Goal: Task Accomplishment & Management: Use online tool/utility

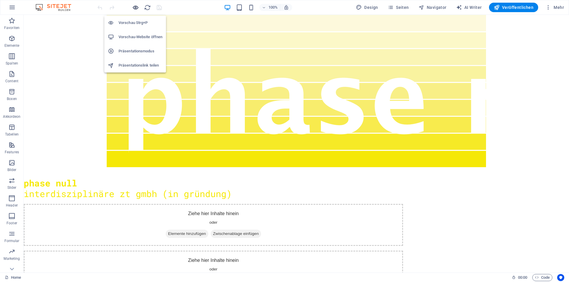
click at [137, 6] on icon "button" at bounding box center [135, 7] width 7 height 7
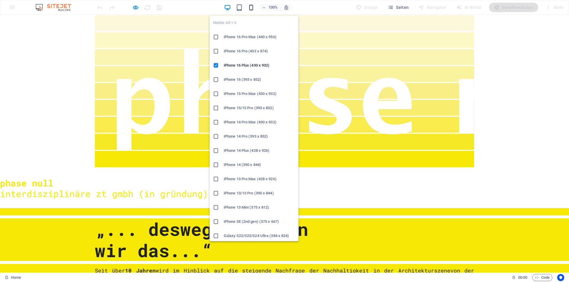
click at [251, 7] on icon "button" at bounding box center [251, 7] width 7 height 7
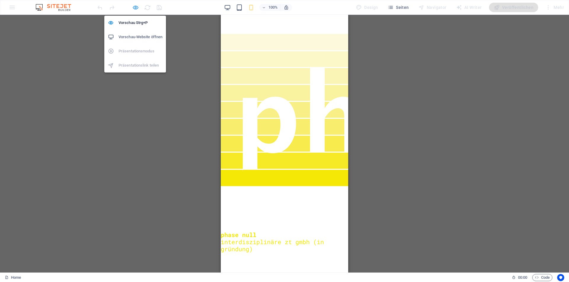
click at [132, 9] on icon "button" at bounding box center [135, 7] width 7 height 7
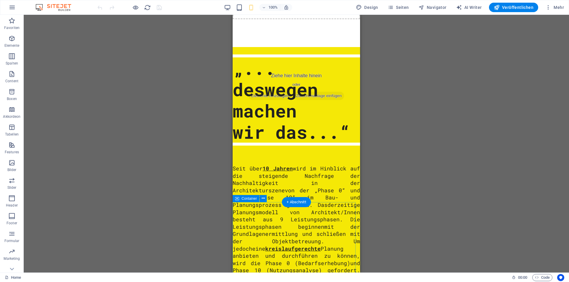
scroll to position [296, 0]
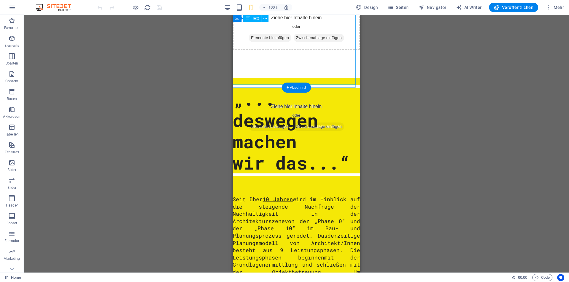
click at [271, 88] on div "„... deswegen machen wir das...“" at bounding box center [296, 130] width 127 height 85
click at [278, 88] on div "„... deswegen machen wir das...“" at bounding box center [296, 130] width 127 height 85
click at [279, 88] on div "„... deswegen machen wir das...“" at bounding box center [296, 130] width 127 height 85
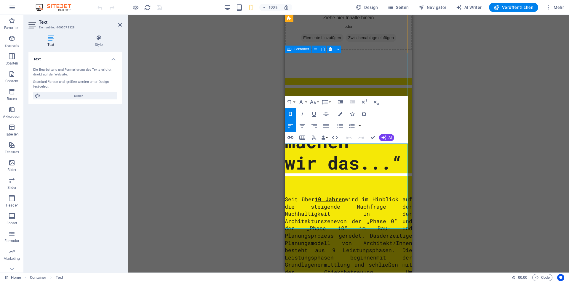
scroll to position [152, 0]
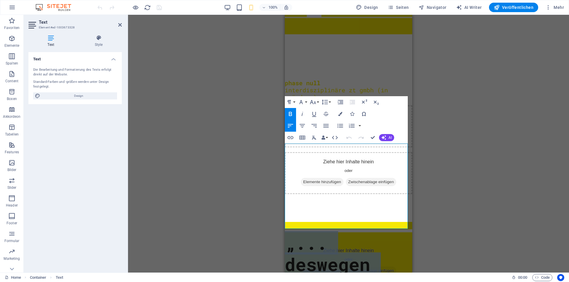
drag, startPoint x: 400, startPoint y: 222, endPoint x: 268, endPoint y: 161, distance: 145.2
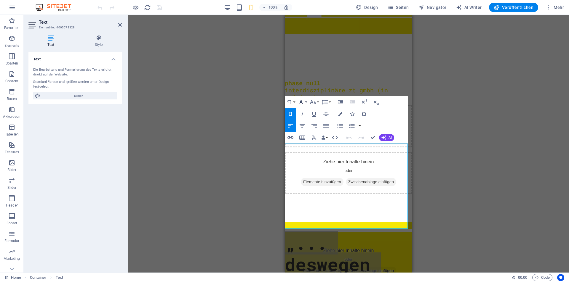
click at [305, 102] on button "Font Family" at bounding box center [302, 102] width 11 height 12
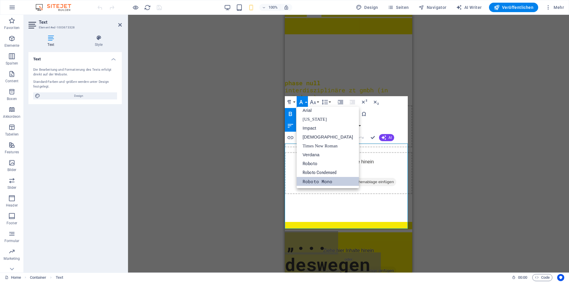
scroll to position [3, 0]
click at [305, 102] on button "Font Family" at bounding box center [302, 102] width 11 height 12
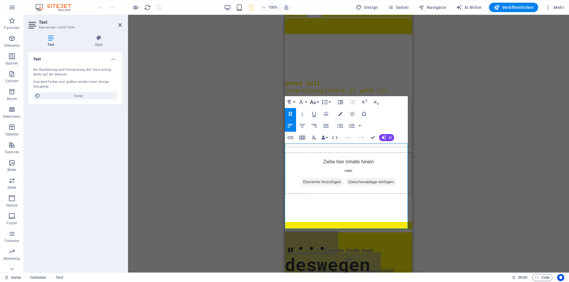
click at [317, 102] on button "Font Size" at bounding box center [313, 102] width 11 height 12
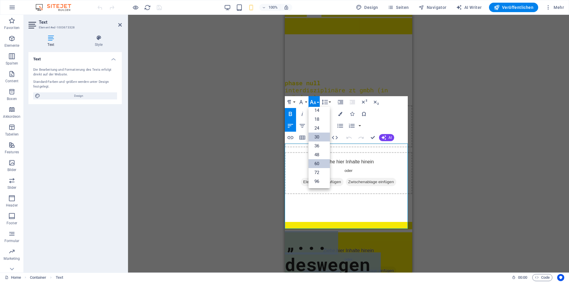
click at [318, 136] on link "30" at bounding box center [318, 137] width 21 height 9
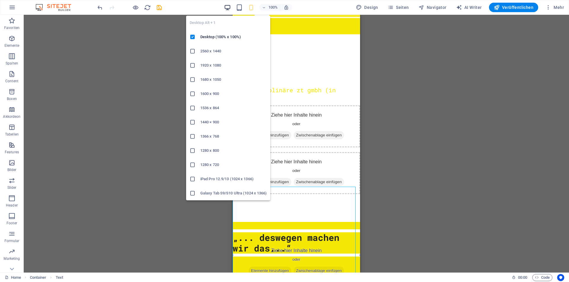
click at [229, 10] on icon "button" at bounding box center [227, 7] width 7 height 7
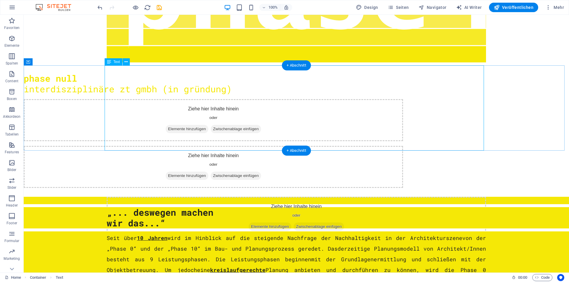
scroll to position [63, 0]
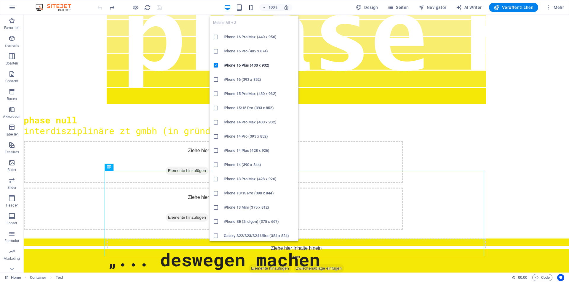
click at [252, 8] on icon "button" at bounding box center [251, 7] width 7 height 7
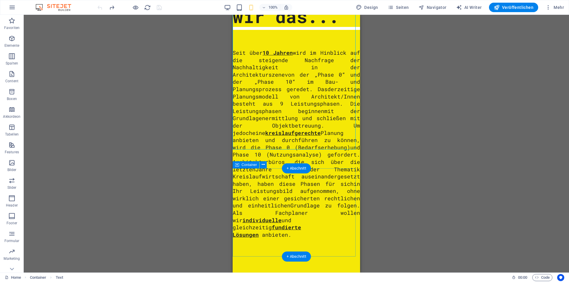
scroll to position [562, 0]
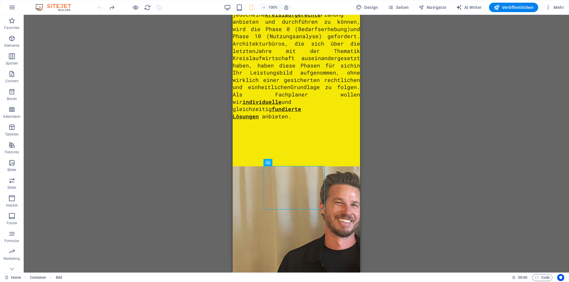
click at [420, 155] on div "Text Container Platzhalter 4 [DEMOGRAPHIC_DATA] Container Container Text Contai…" at bounding box center [296, 144] width 545 height 258
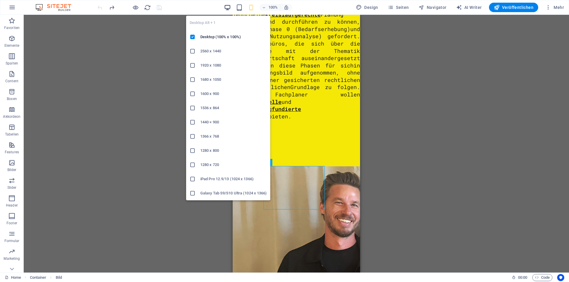
click at [226, 7] on icon "button" at bounding box center [227, 7] width 7 height 7
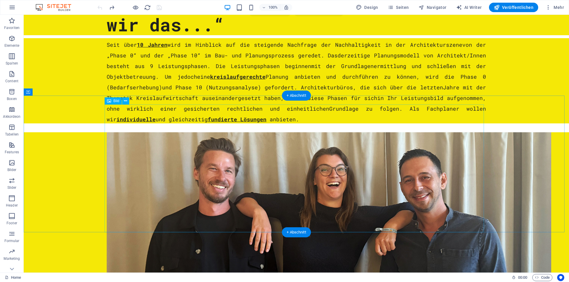
scroll to position [385, 0]
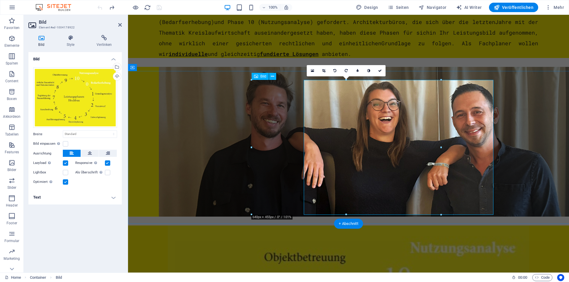
select select "%"
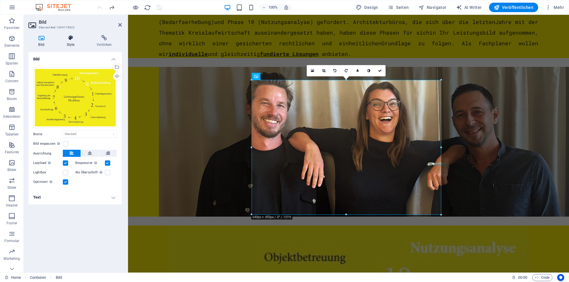
click at [71, 39] on icon at bounding box center [71, 38] width 28 height 6
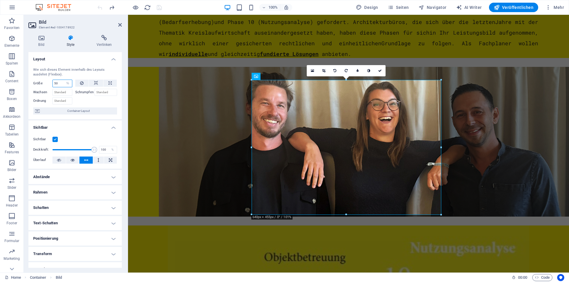
drag, startPoint x: 63, startPoint y: 82, endPoint x: 43, endPoint y: 82, distance: 19.6
click at [43, 82] on div "Größe 50 Standard auto px % 1/1 1/2 1/3 1/4 1/5 1/6 1/7 1/8 1/9 1/10" at bounding box center [52, 84] width 39 height 8
drag, startPoint x: 62, startPoint y: 82, endPoint x: 37, endPoint y: 82, distance: 25.2
click at [37, 82] on div "Größe 50 Standard auto px % 1/1 1/2 1/3 1/4 1/5 1/6 1/7 1/8 1/9 1/10" at bounding box center [52, 84] width 39 height 8
type input "75"
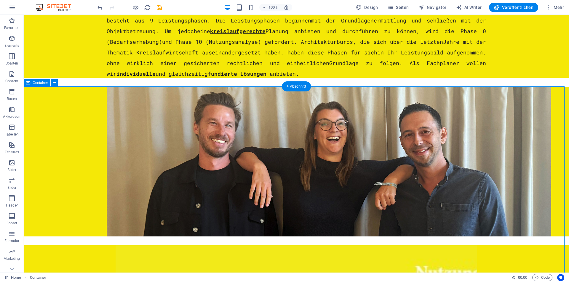
scroll to position [356, 0]
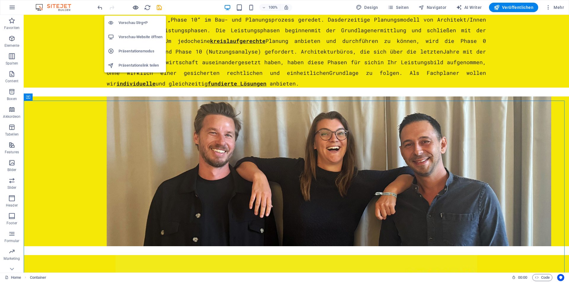
click at [133, 7] on icon "button" at bounding box center [135, 7] width 7 height 7
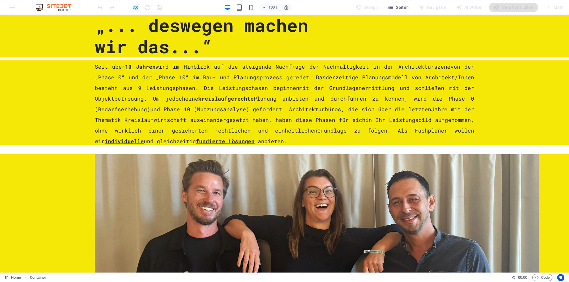
scroll to position [167, 0]
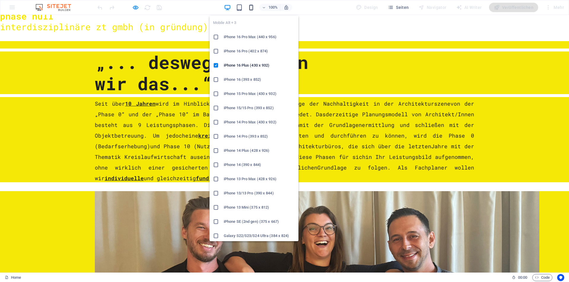
click at [254, 7] on icon "button" at bounding box center [251, 7] width 7 height 7
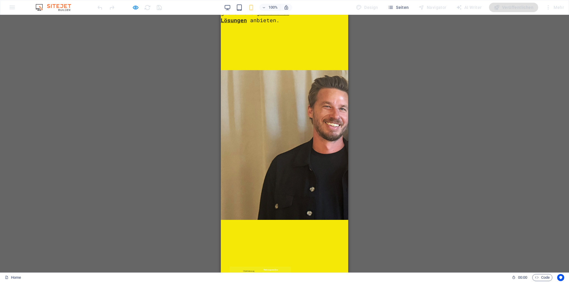
scroll to position [446, 0]
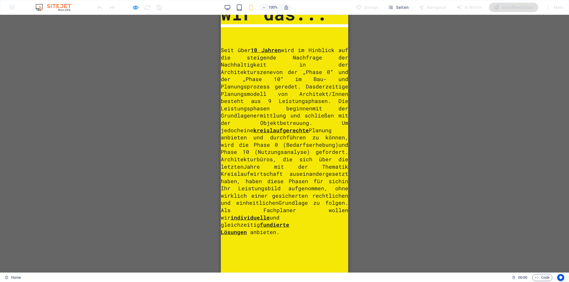
scroll to position [551, 0]
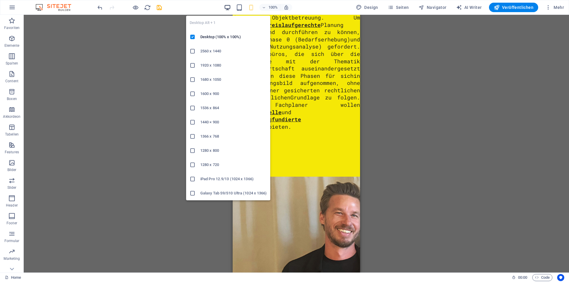
click at [230, 6] on icon "button" at bounding box center [227, 7] width 7 height 7
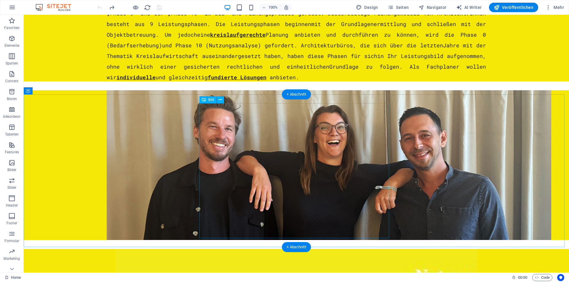
select select "%"
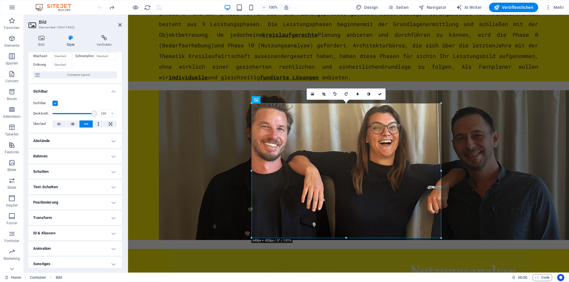
scroll to position [39, 0]
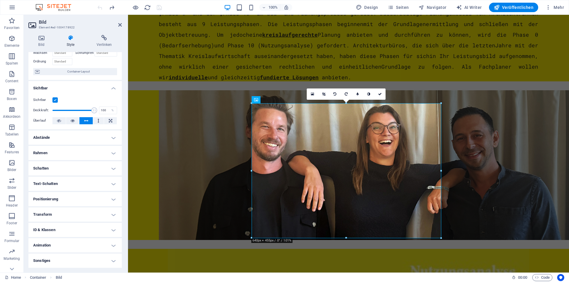
click at [56, 258] on h4 "Sonstiges" at bounding box center [74, 261] width 93 height 14
click at [113, 261] on h4 "Sonstiges" at bounding box center [74, 259] width 93 height 11
click at [117, 259] on h4 "Sonstiges" at bounding box center [74, 261] width 93 height 14
click at [114, 213] on h4 "Transform" at bounding box center [74, 215] width 93 height 14
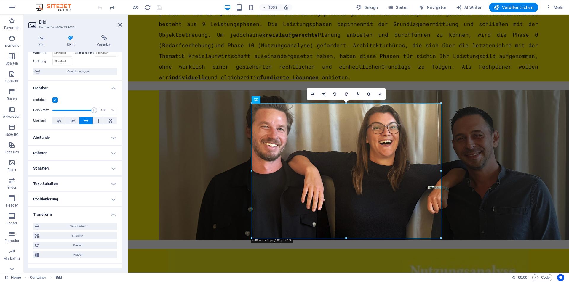
click at [111, 199] on h4 "Positionierung" at bounding box center [74, 199] width 93 height 14
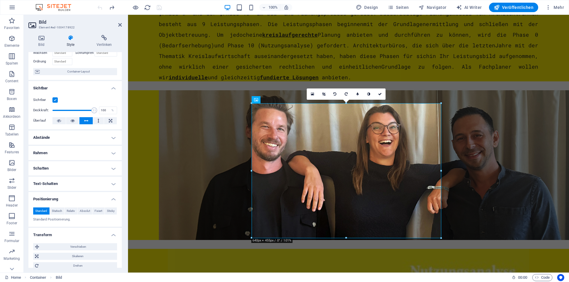
scroll to position [0, 0]
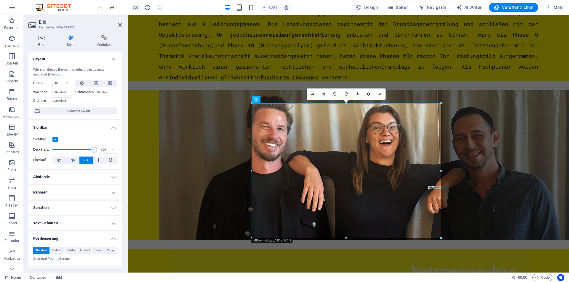
click at [40, 41] on icon at bounding box center [41, 38] width 26 height 6
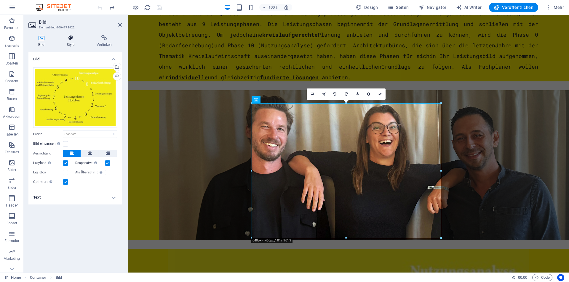
click at [71, 43] on h4 "Style" at bounding box center [72, 41] width 30 height 12
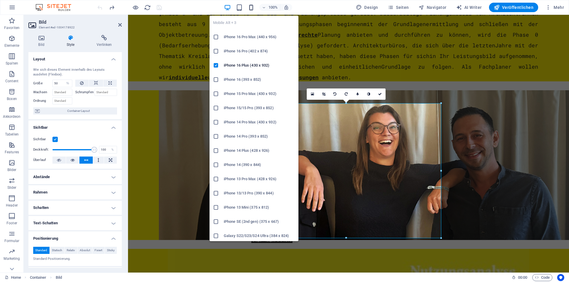
click at [251, 6] on icon "button" at bounding box center [251, 7] width 7 height 7
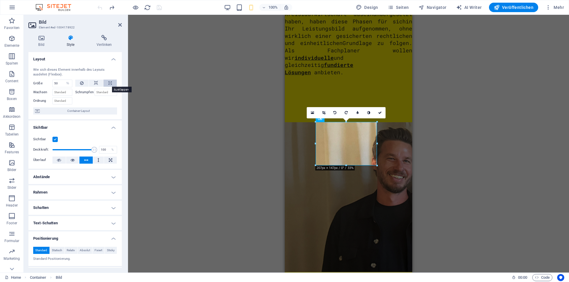
click at [107, 83] on button at bounding box center [109, 83] width 13 height 7
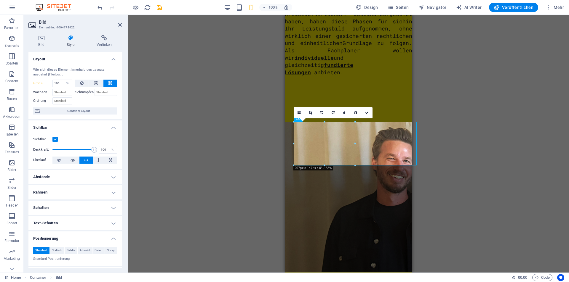
click at [107, 83] on button at bounding box center [109, 83] width 13 height 7
click at [82, 83] on icon at bounding box center [82, 83] width 4 height 7
type input "50"
select select "%"
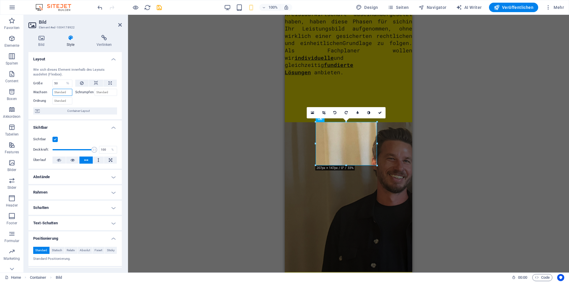
click at [65, 92] on input "Wachsen" at bounding box center [62, 92] width 20 height 7
click at [101, 92] on input "Schrumpfen" at bounding box center [106, 92] width 23 height 7
click at [86, 92] on label "Schrumpfen" at bounding box center [84, 92] width 19 height 7
click at [100, 91] on input "Schrumpfen" at bounding box center [106, 92] width 23 height 7
click at [64, 101] on input "Ordnung" at bounding box center [62, 100] width 20 height 7
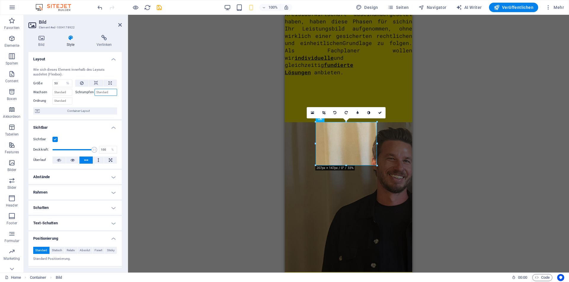
click at [98, 94] on input "Schrumpfen" at bounding box center [106, 92] width 23 height 7
click at [84, 92] on label "Schrumpfen" at bounding box center [84, 92] width 19 height 7
drag, startPoint x: 111, startPoint y: 91, endPoint x: 91, endPoint y: 92, distance: 19.6
click at [91, 92] on div "Schrumpfen" at bounding box center [96, 92] width 42 height 7
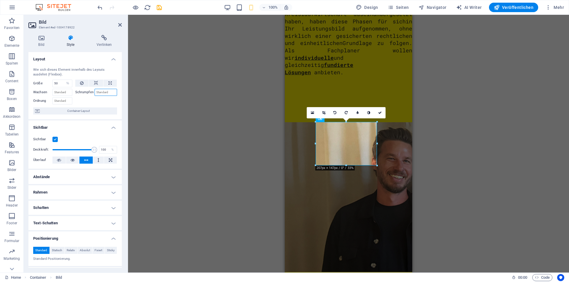
click at [114, 94] on input "Schrumpfen" at bounding box center [106, 92] width 23 height 7
click at [38, 110] on icon at bounding box center [37, 111] width 5 height 7
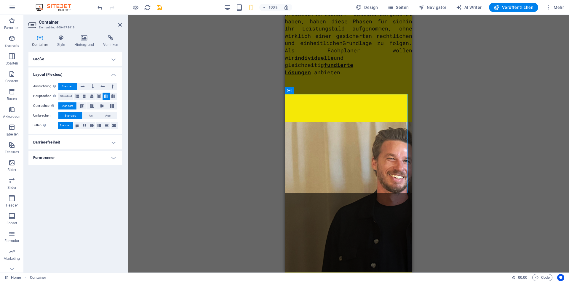
click at [39, 60] on h4 "Größe" at bounding box center [74, 59] width 93 height 14
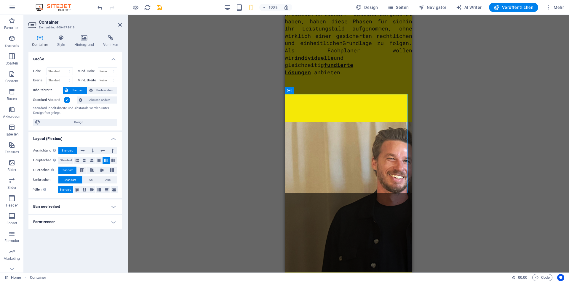
click at [54, 207] on h4 "Barrierefreiheit" at bounding box center [74, 207] width 93 height 14
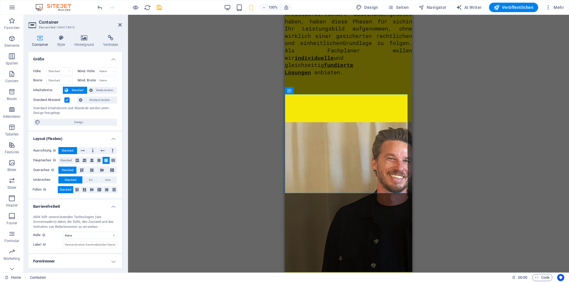
click at [54, 260] on h4 "Formtrenner" at bounding box center [74, 262] width 93 height 14
click at [60, 40] on icon at bounding box center [61, 38] width 15 height 6
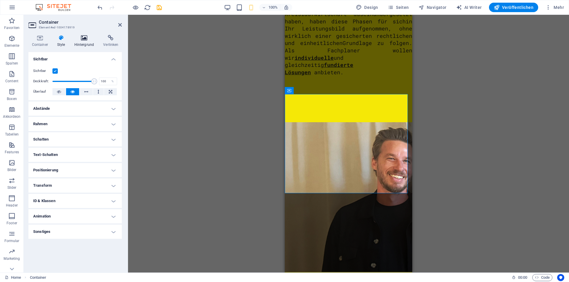
click at [83, 40] on icon at bounding box center [84, 38] width 27 height 6
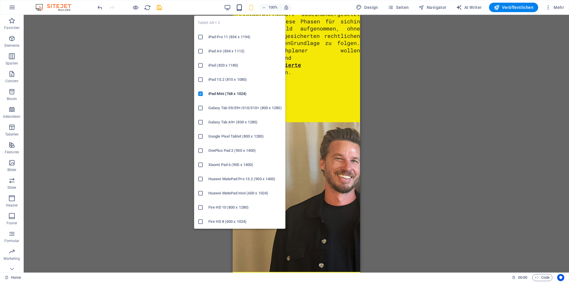
click at [243, 6] on icon "button" at bounding box center [239, 7] width 7 height 7
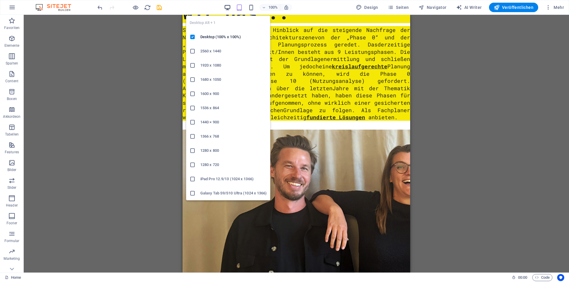
click at [226, 7] on icon "button" at bounding box center [227, 7] width 7 height 7
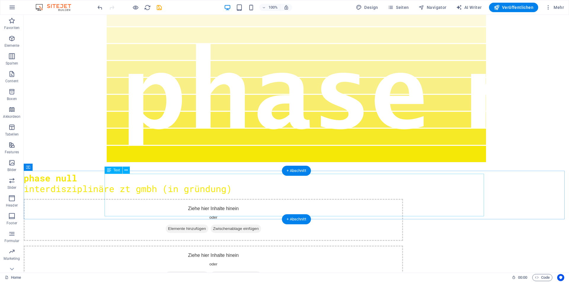
scroll to position [0, 0]
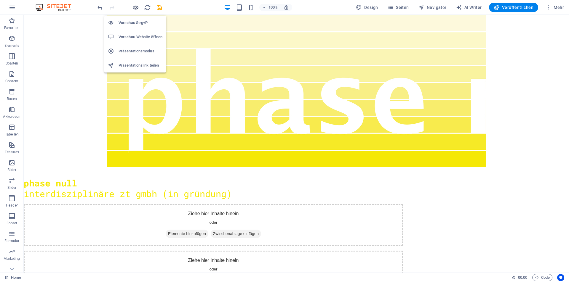
drag, startPoint x: 134, startPoint y: 5, endPoint x: 291, endPoint y: 88, distance: 177.9
click at [134, 5] on icon "button" at bounding box center [135, 7] width 7 height 7
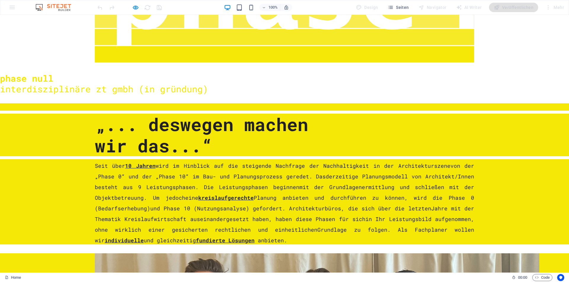
scroll to position [130, 0]
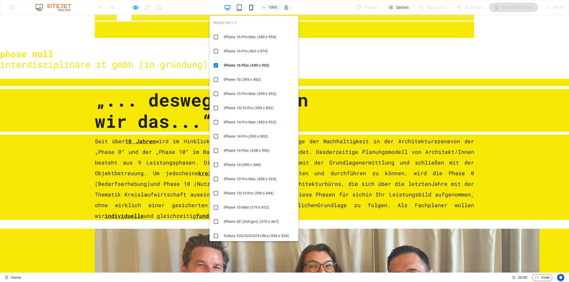
click at [255, 6] on icon "button" at bounding box center [251, 7] width 7 height 7
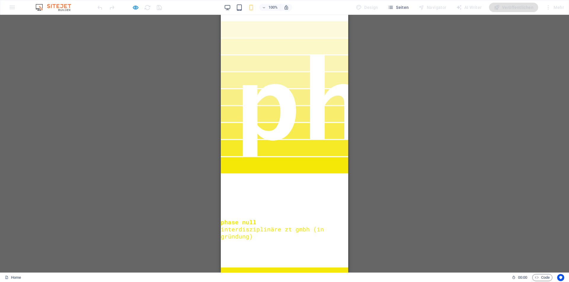
scroll to position [0, 0]
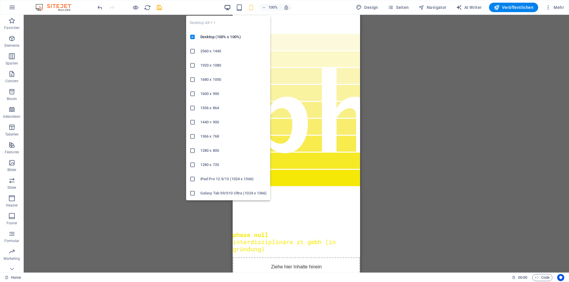
click at [228, 6] on icon "button" at bounding box center [227, 7] width 7 height 7
